Goal: Transaction & Acquisition: Purchase product/service

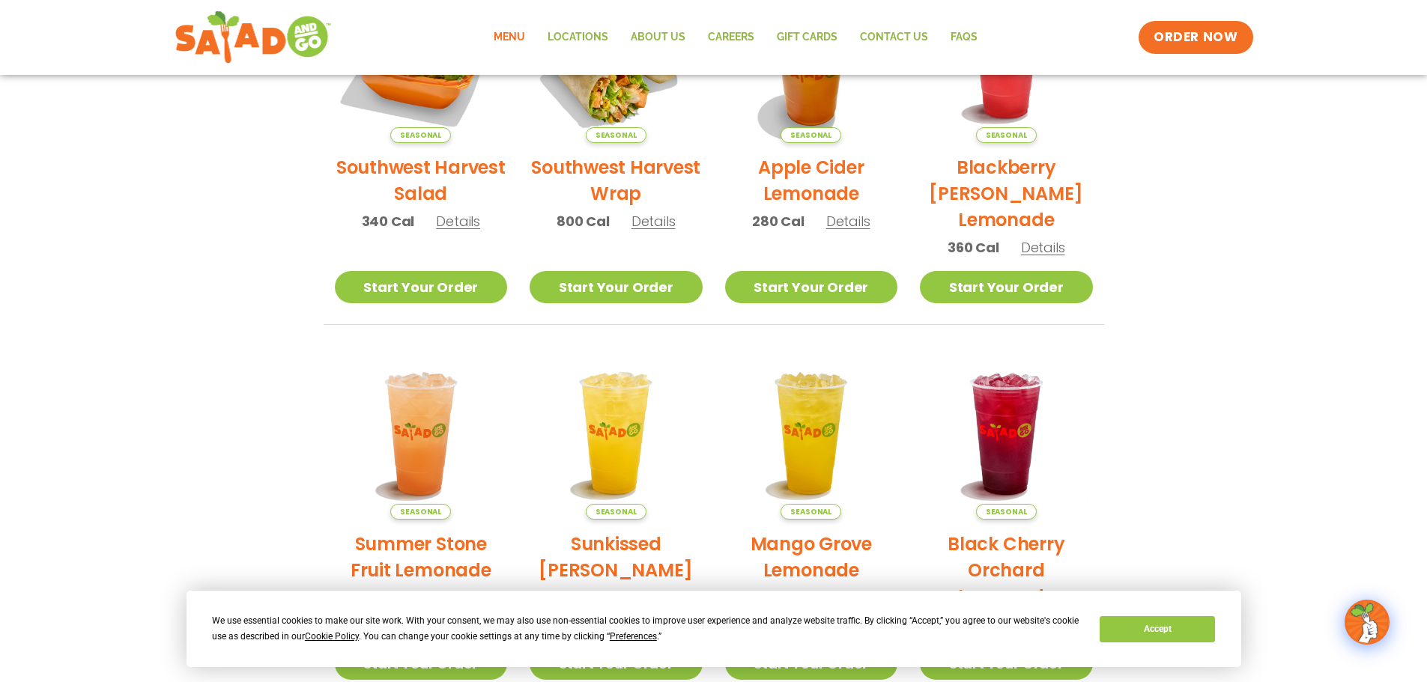
scroll to position [154, 0]
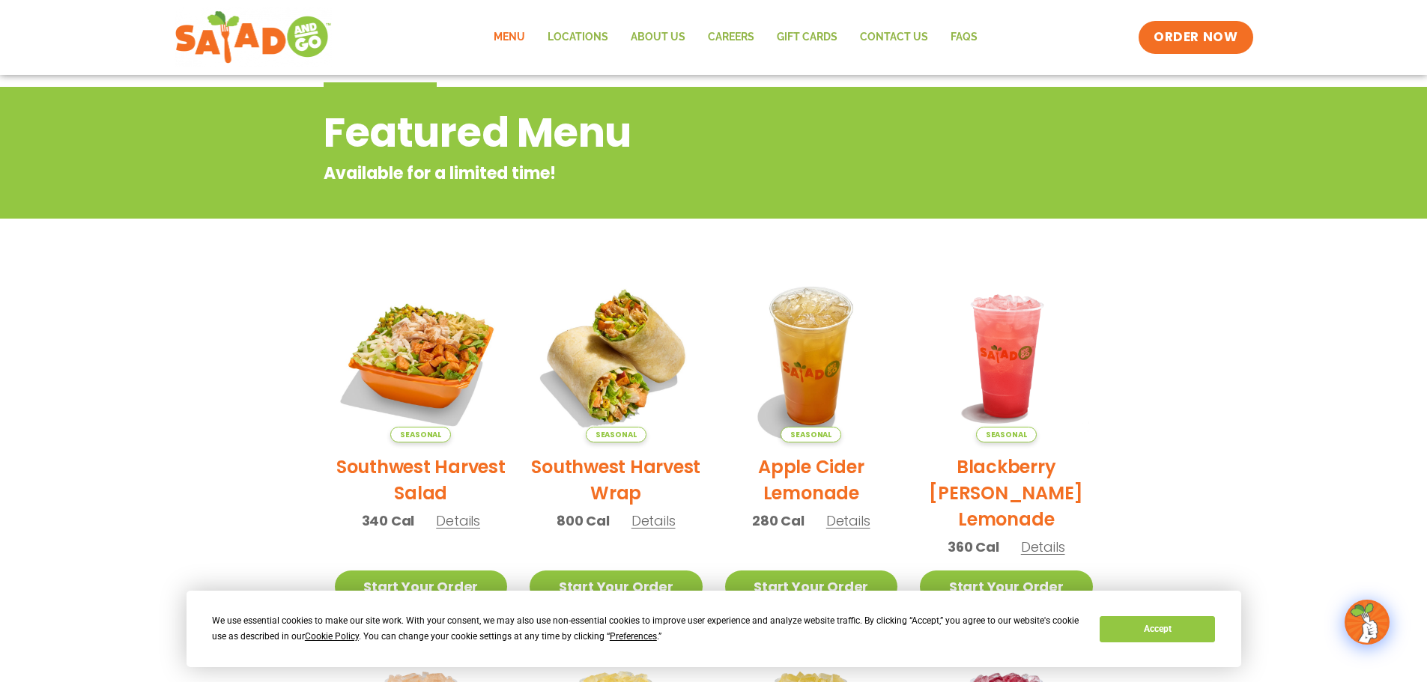
click at [505, 33] on link "Menu" at bounding box center [509, 37] width 54 height 34
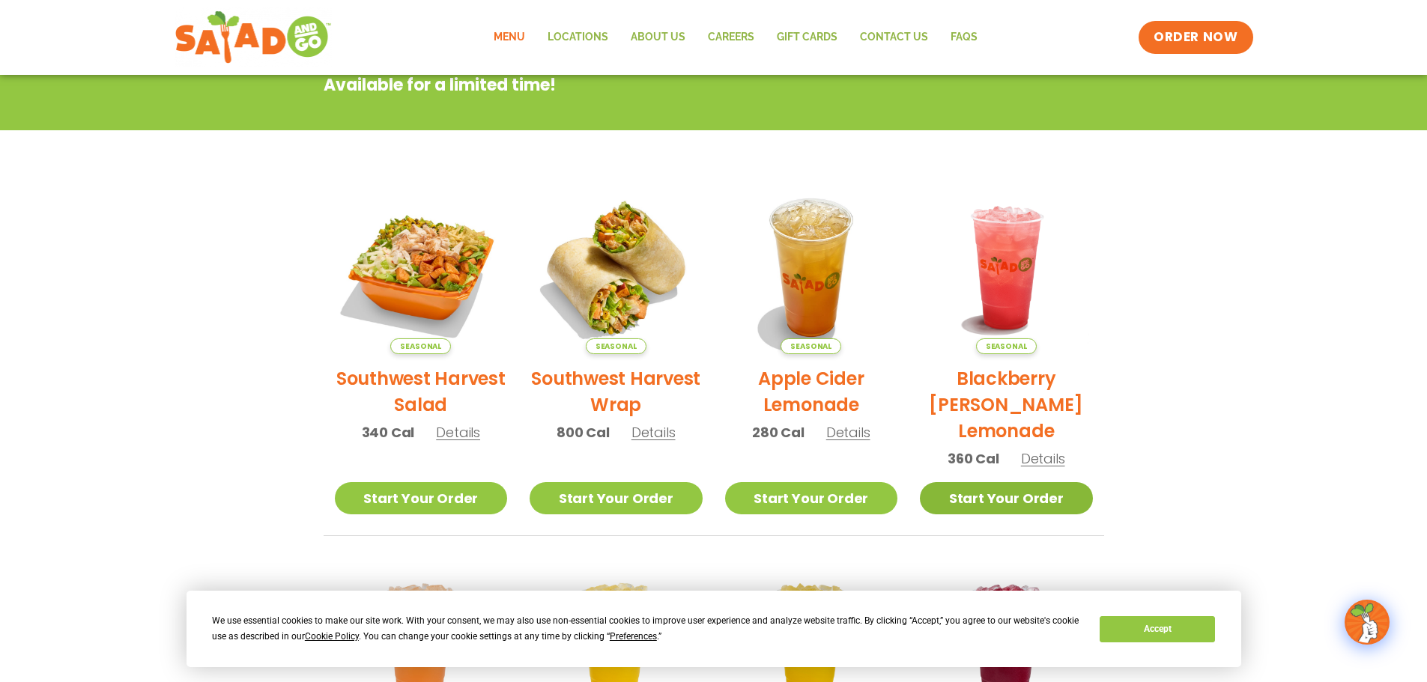
scroll to position [54, 0]
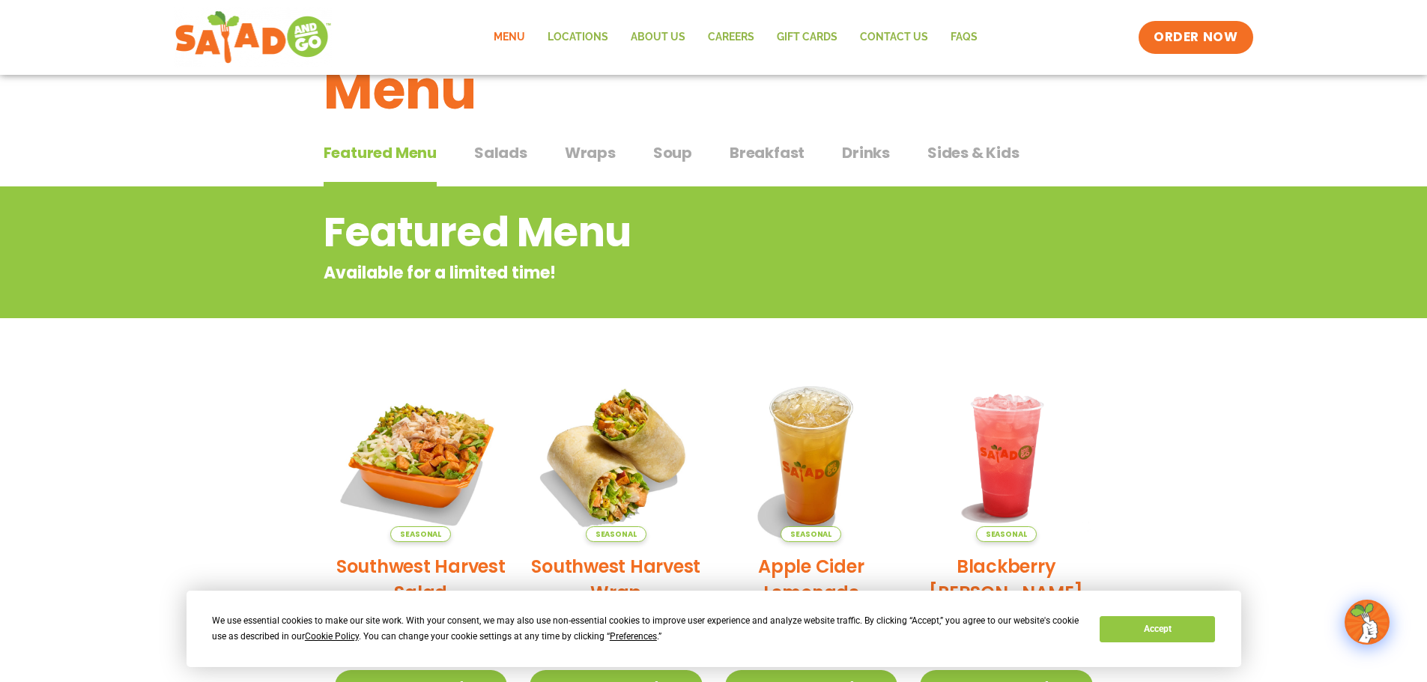
click at [508, 151] on span "Salads" at bounding box center [500, 153] width 53 height 22
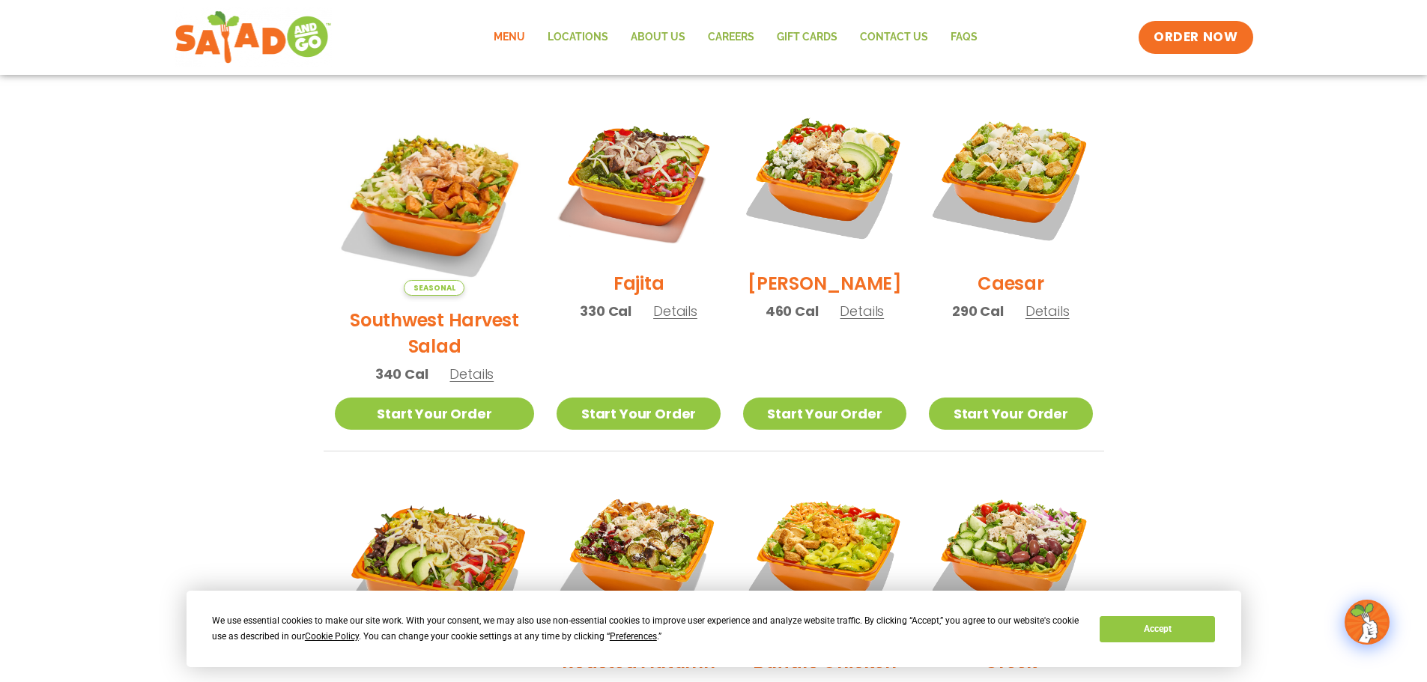
scroll to position [553, 0]
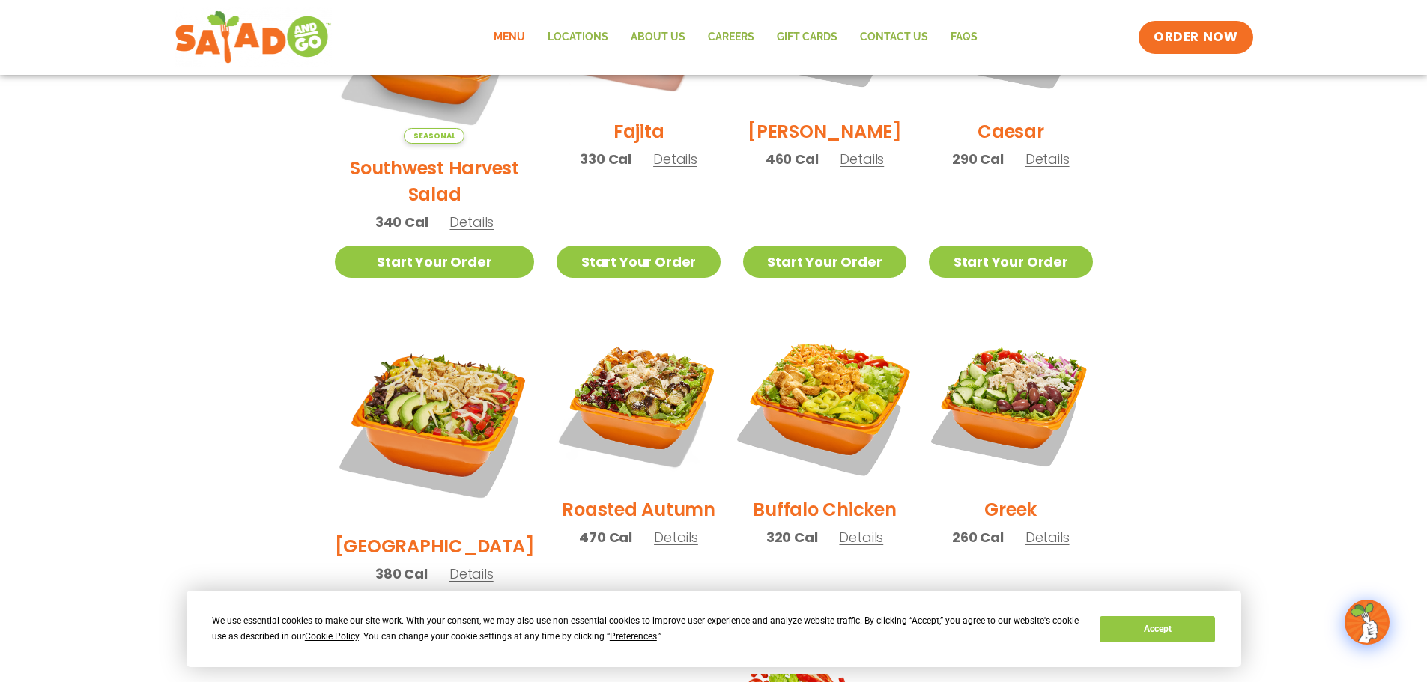
click at [812, 362] on img at bounding box center [825, 404] width 192 height 192
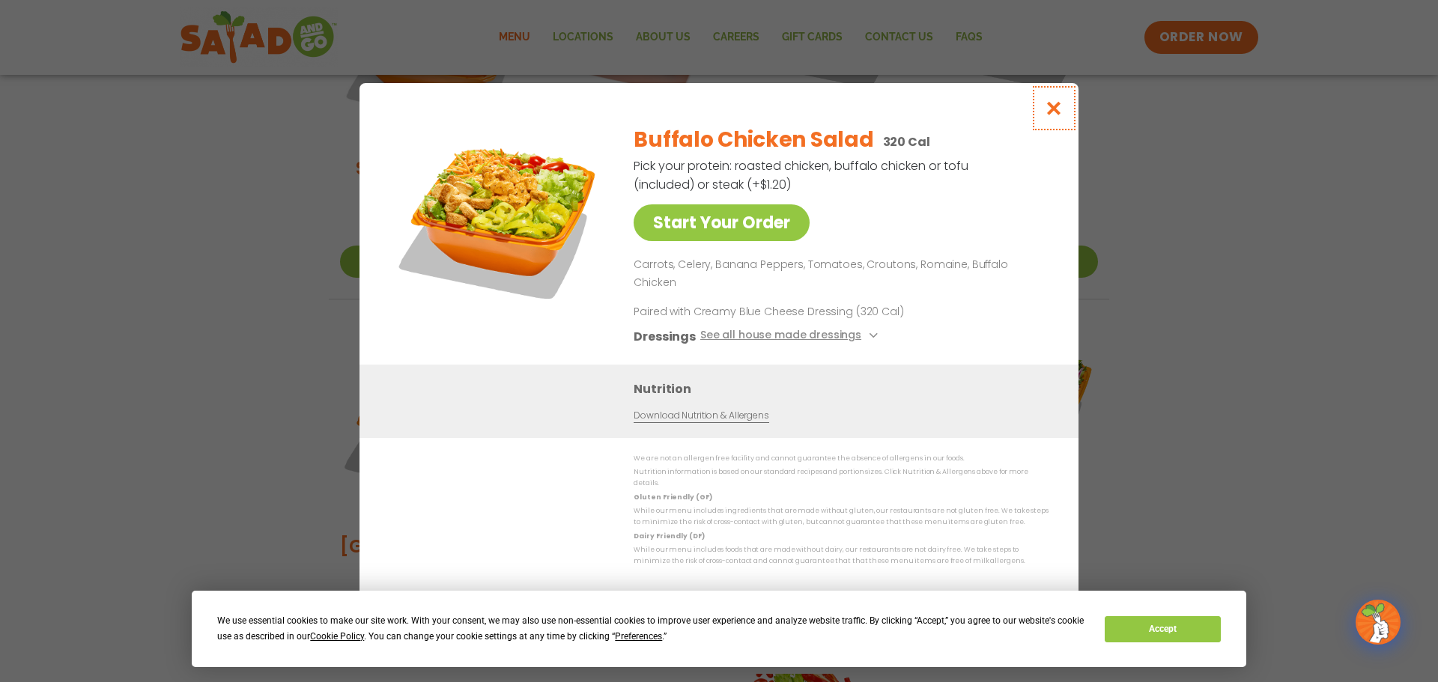
click at [1060, 112] on button "Close modal" at bounding box center [1054, 108] width 49 height 50
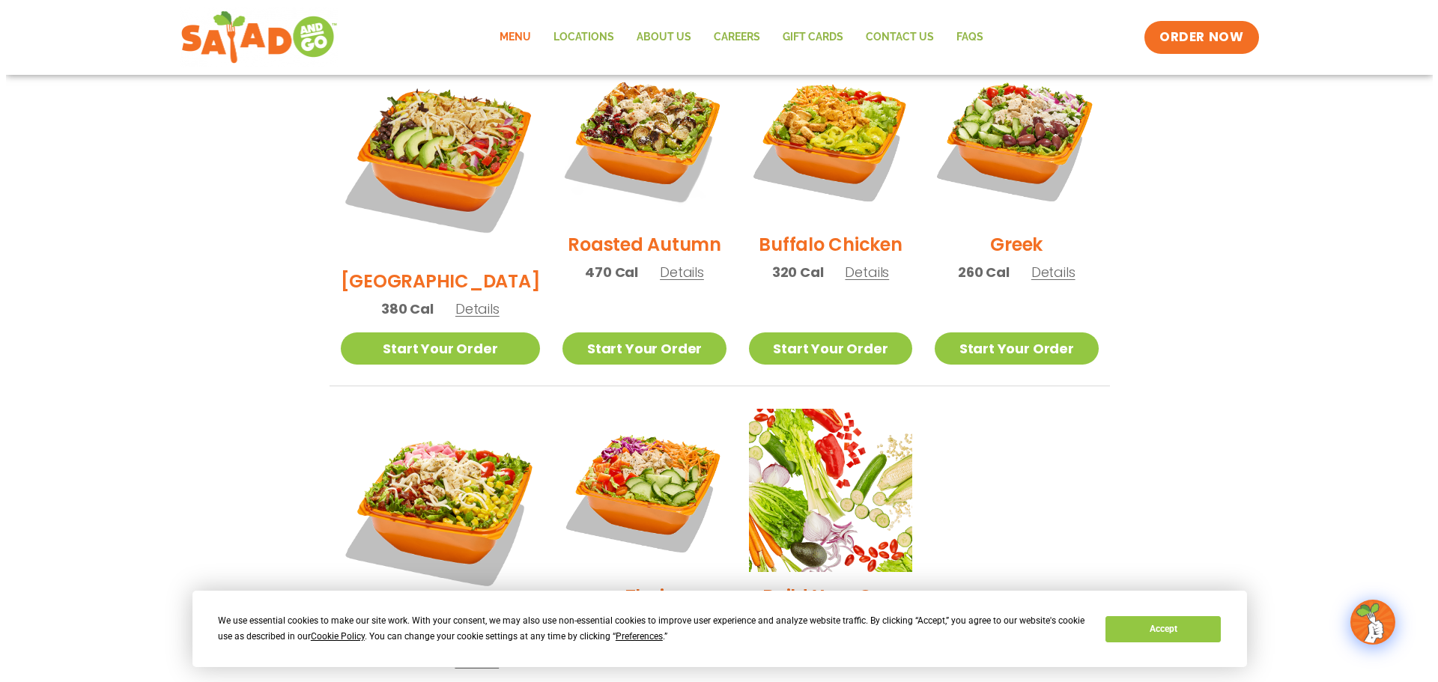
scroll to position [953, 0]
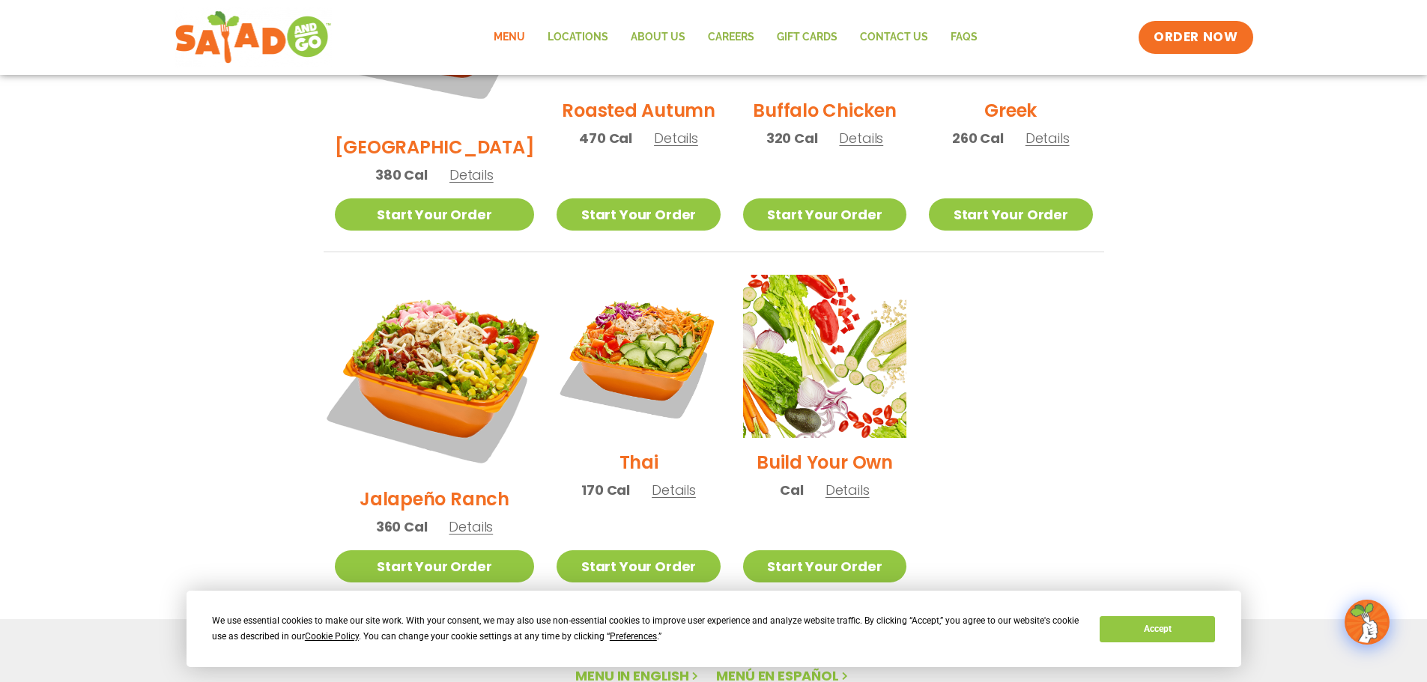
click at [440, 294] on img at bounding box center [434, 375] width 234 height 234
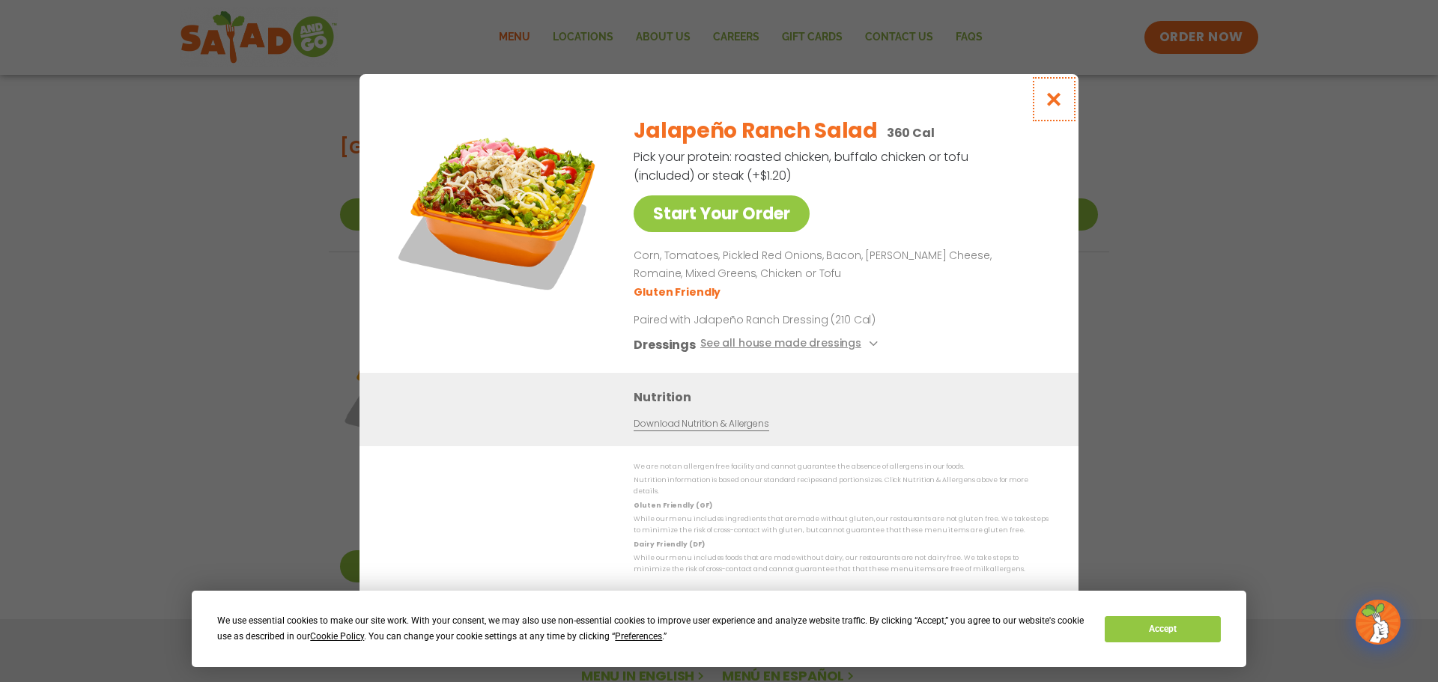
click at [1052, 103] on icon "Close modal" at bounding box center [1054, 99] width 19 height 16
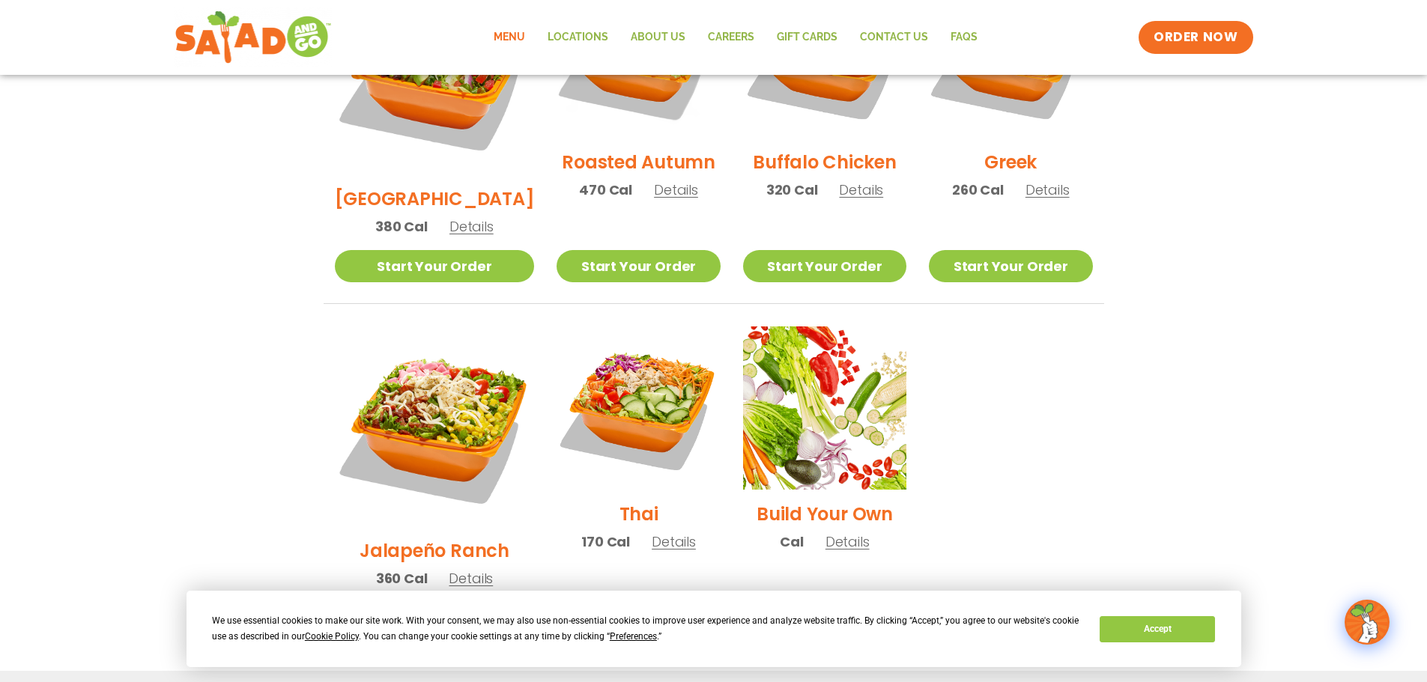
scroll to position [992, 0]
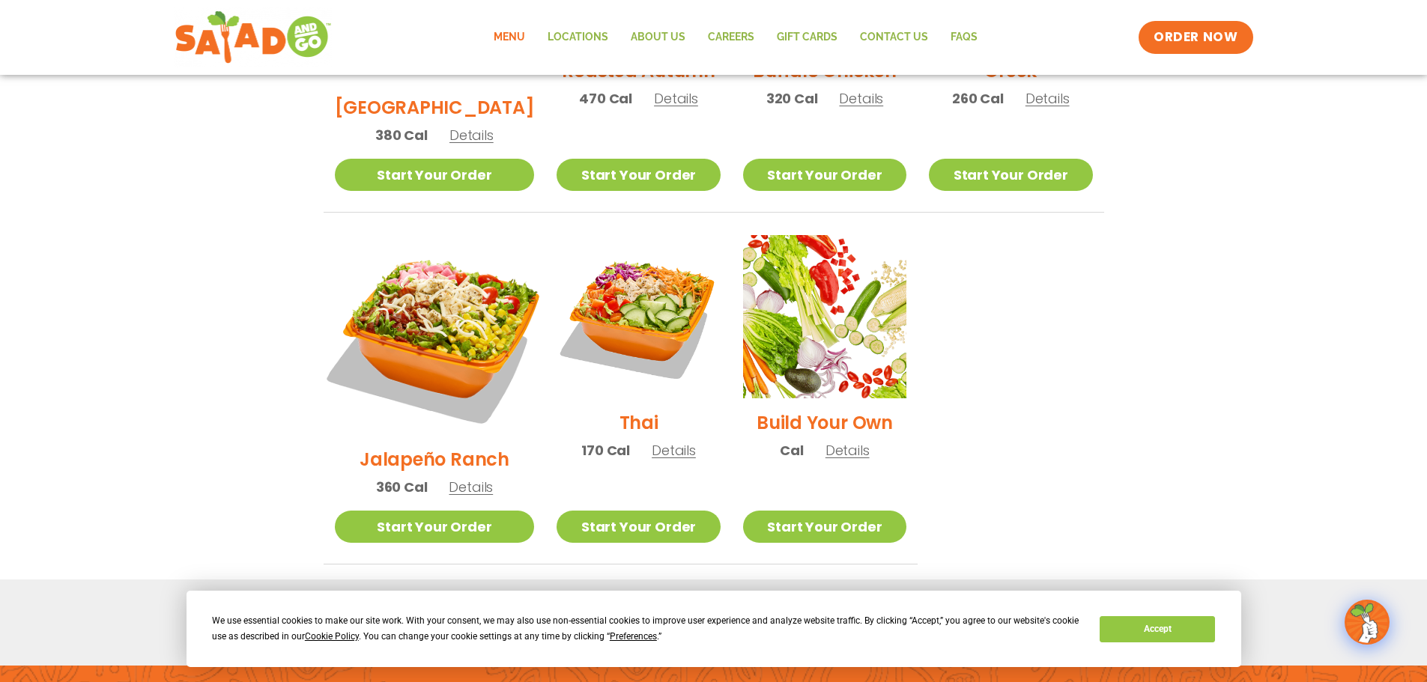
click at [451, 249] on img at bounding box center [434, 335] width 234 height 234
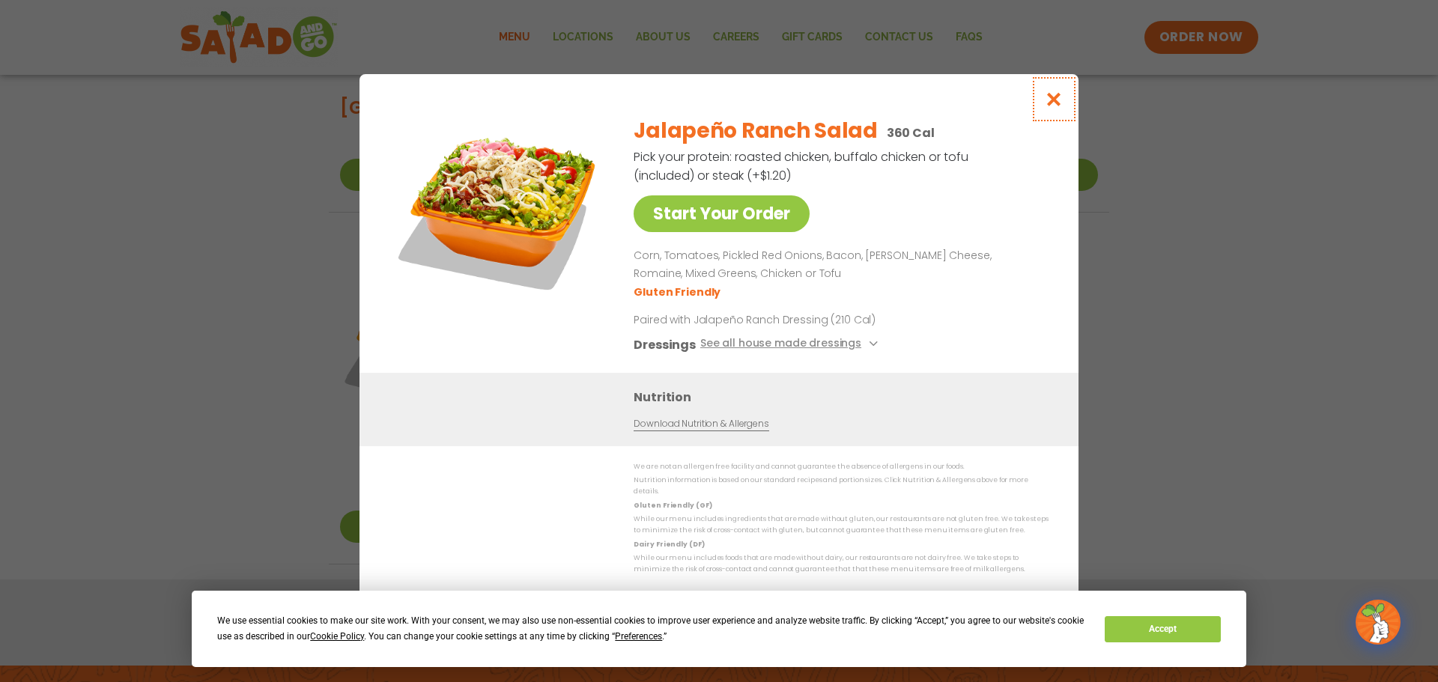
drag, startPoint x: 1059, startPoint y: 108, endPoint x: 1054, endPoint y: 154, distance: 46.6
click at [1058, 107] on icon "Close modal" at bounding box center [1054, 99] width 19 height 16
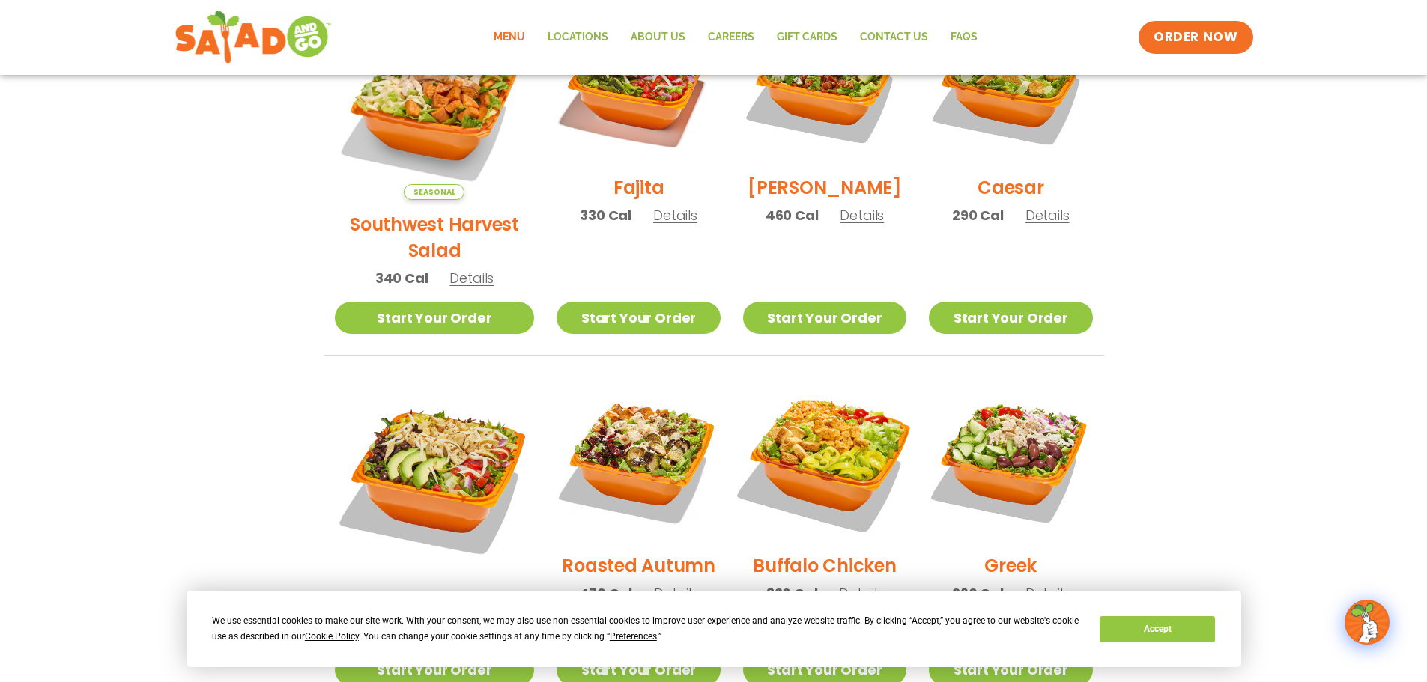
scroll to position [543, 0]
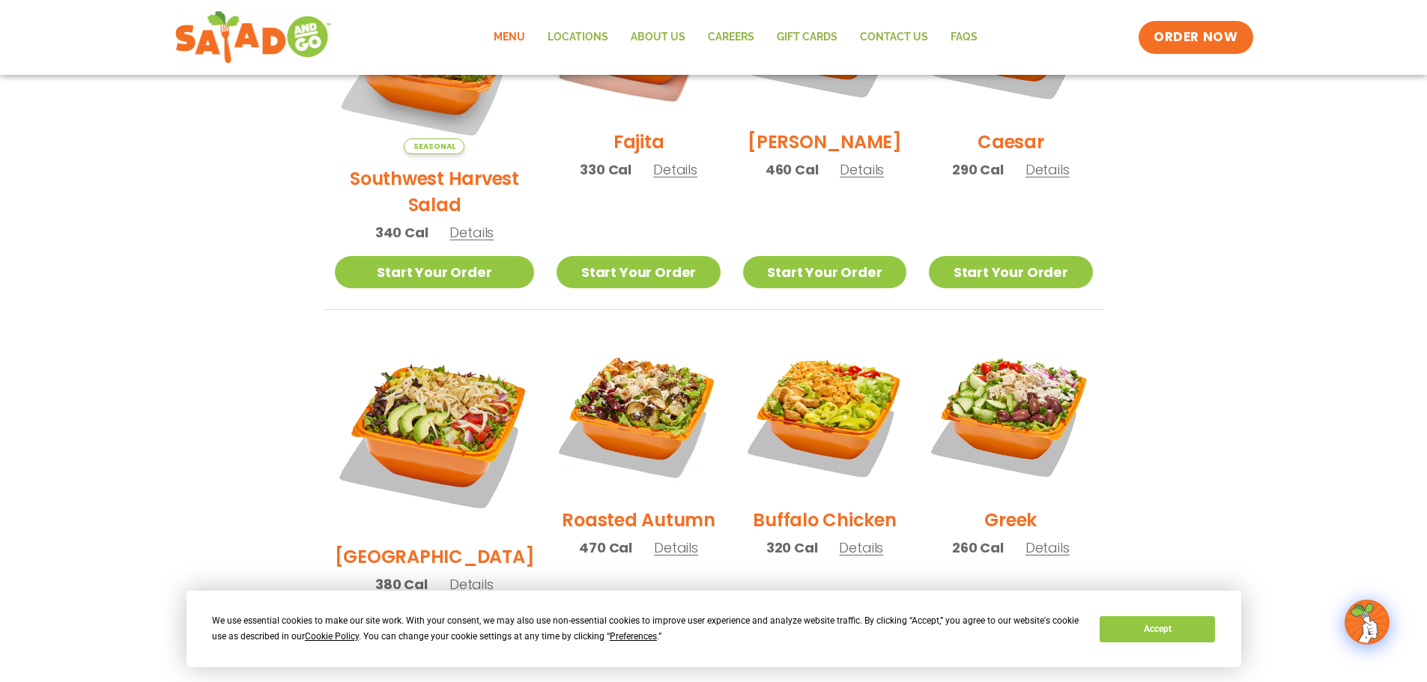
click at [842, 538] on span "Details" at bounding box center [861, 547] width 44 height 19
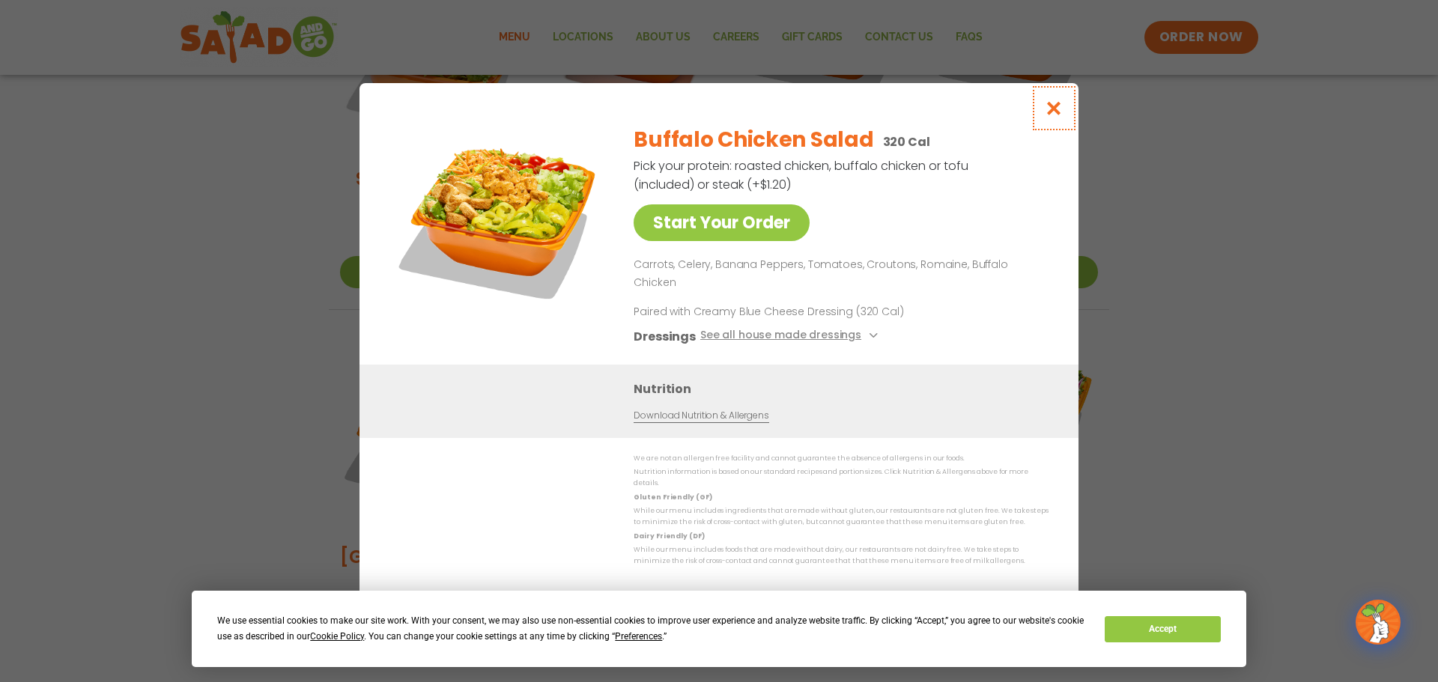
click at [1050, 116] on icon "Close modal" at bounding box center [1054, 108] width 19 height 16
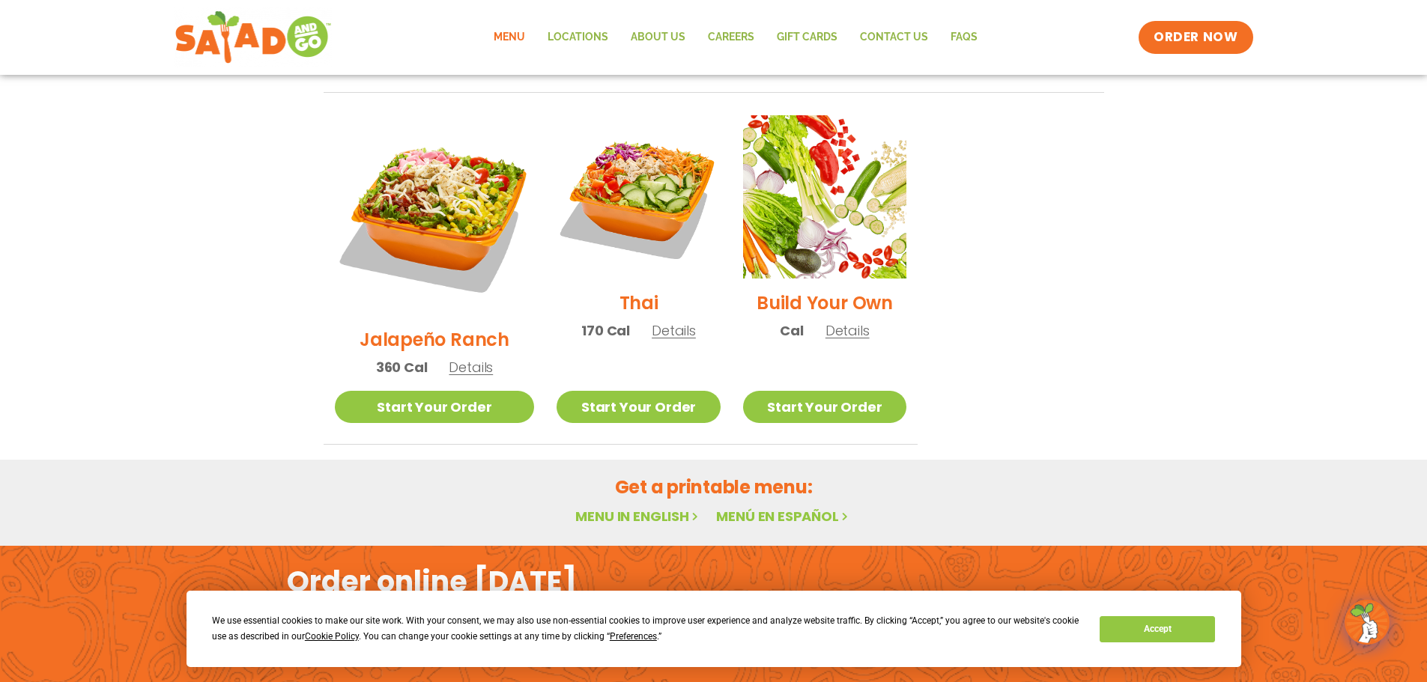
scroll to position [1123, 0]
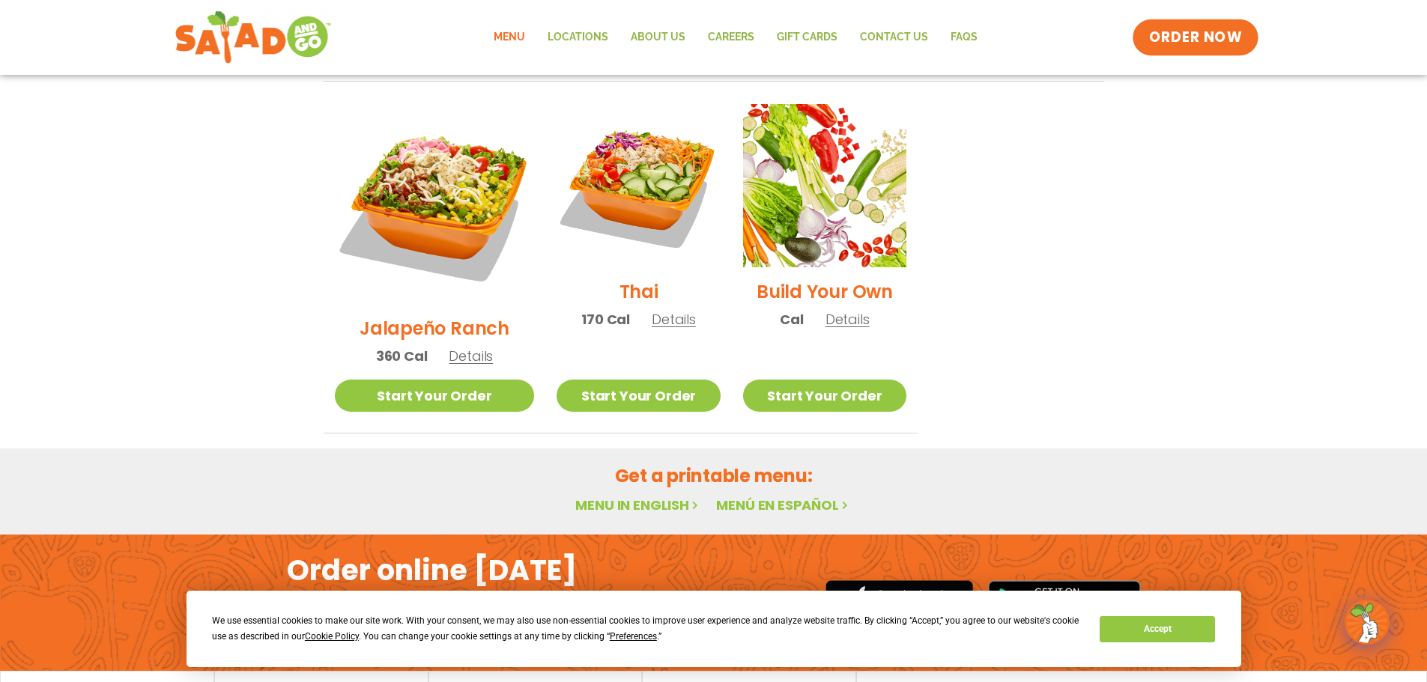
click at [1169, 41] on span "ORDER NOW" at bounding box center [1195, 37] width 93 height 19
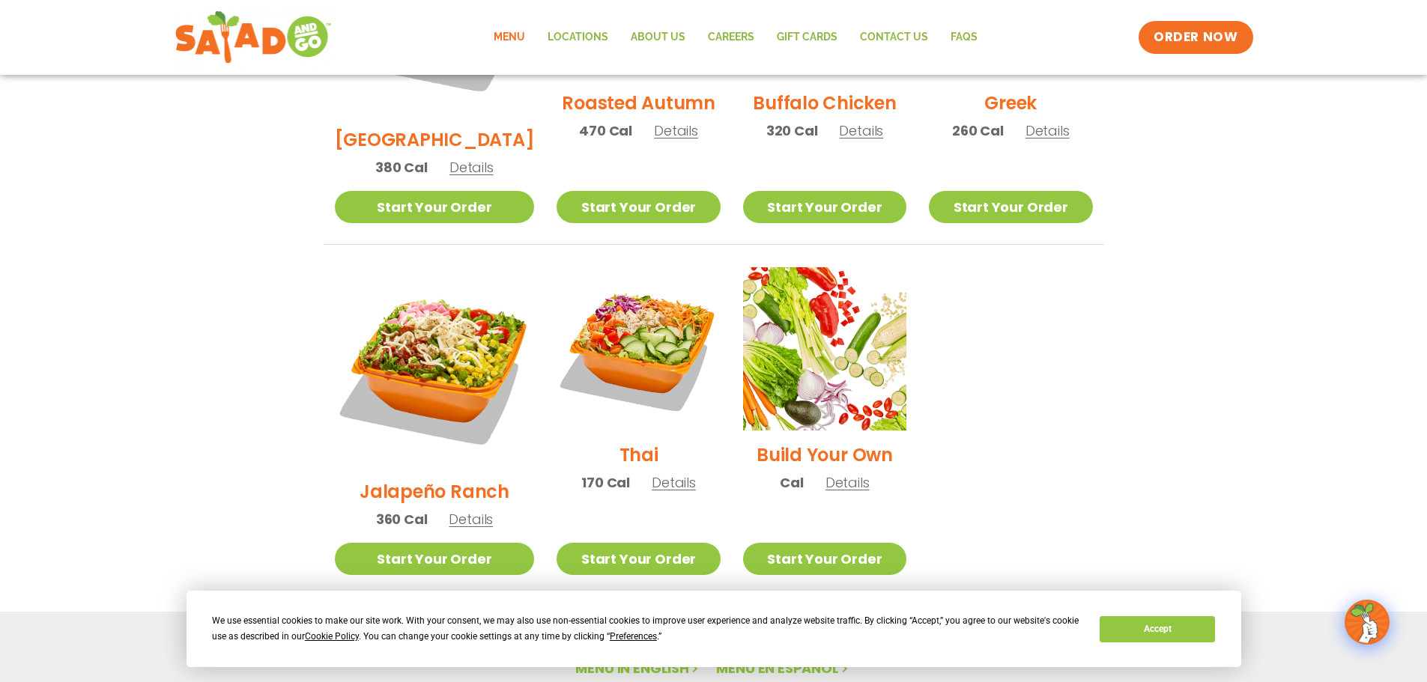
scroll to position [813, 0]
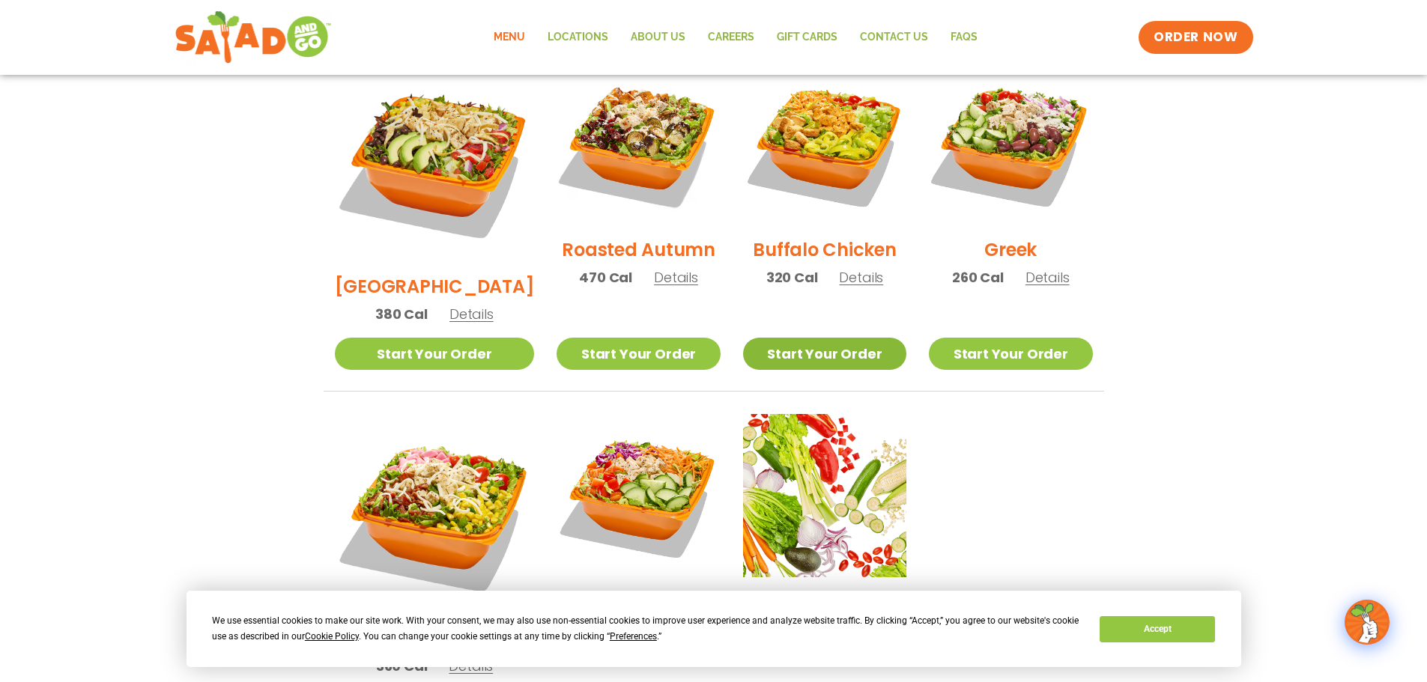
click at [824, 338] on link "Start Your Order" at bounding box center [824, 354] width 163 height 32
